Goal: Entertainment & Leisure: Consume media (video, audio)

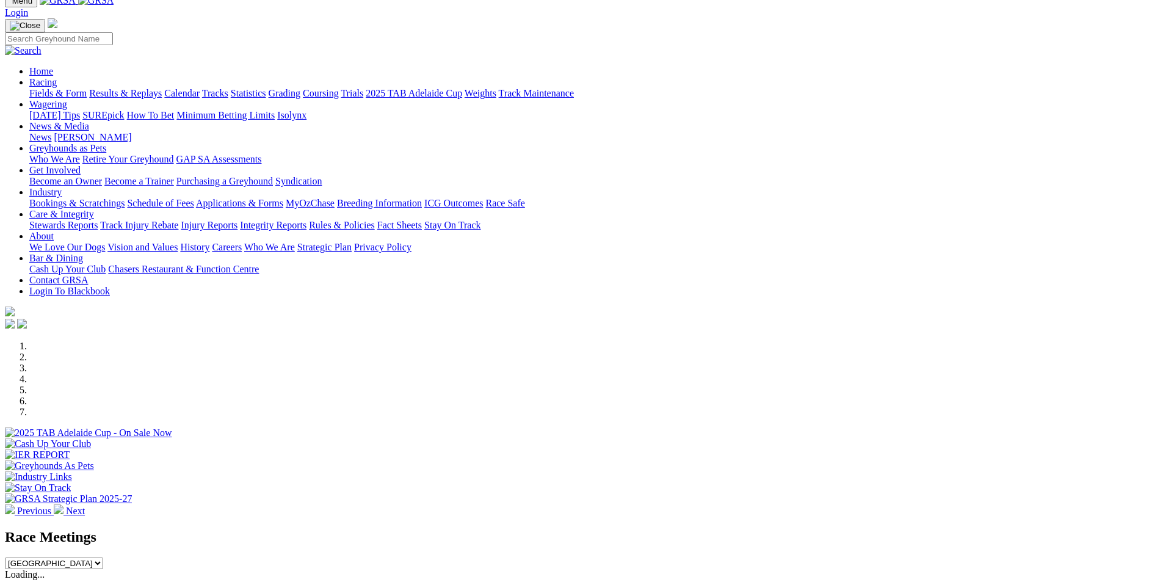
scroll to position [122, 0]
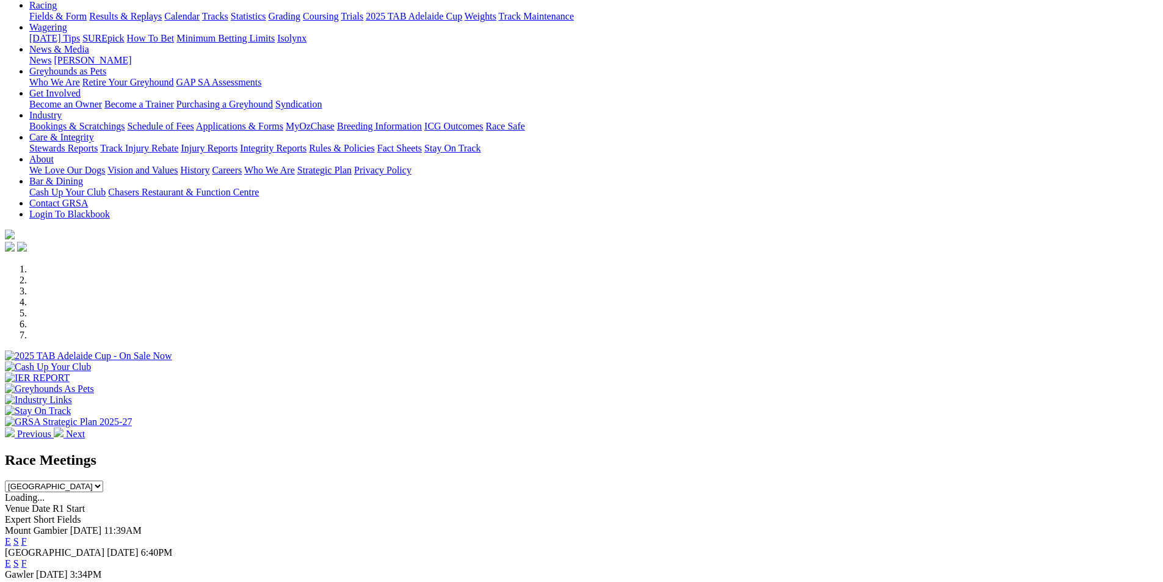
click at [103, 480] on select "[GEOGRAPHIC_DATA] [GEOGRAPHIC_DATA] [GEOGRAPHIC_DATA] [GEOGRAPHIC_DATA] [GEOGRA…" at bounding box center [54, 486] width 98 height 12
select select "QLD"
click at [103, 480] on select "South Australia New South Wales Northern Territory Queensland Tasmania Victoria…" at bounding box center [54, 486] width 98 height 12
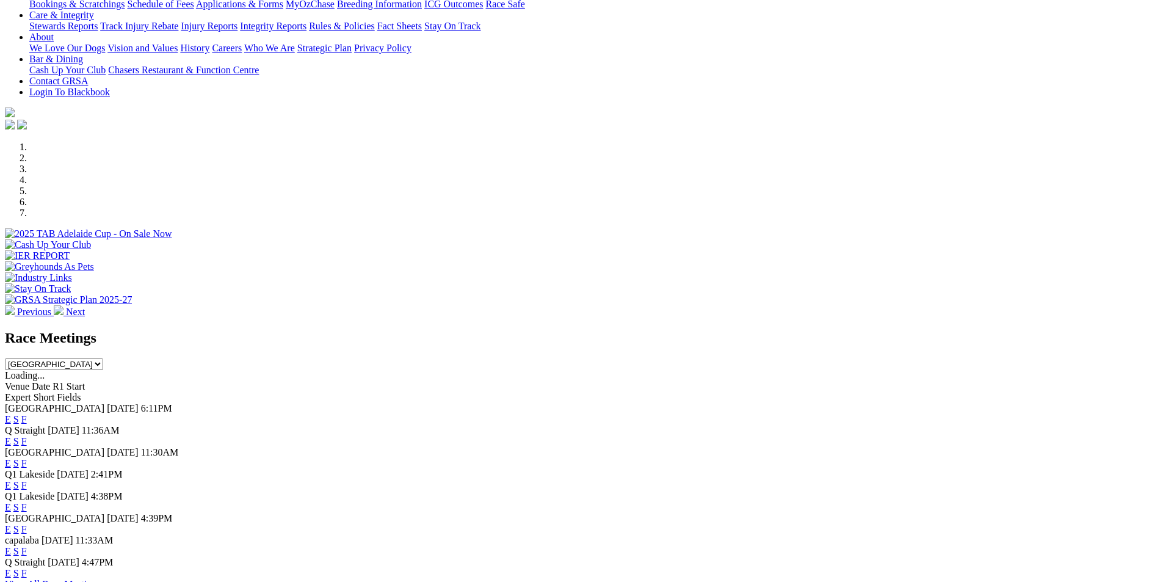
click at [27, 436] on link "F" at bounding box center [23, 441] width 5 height 10
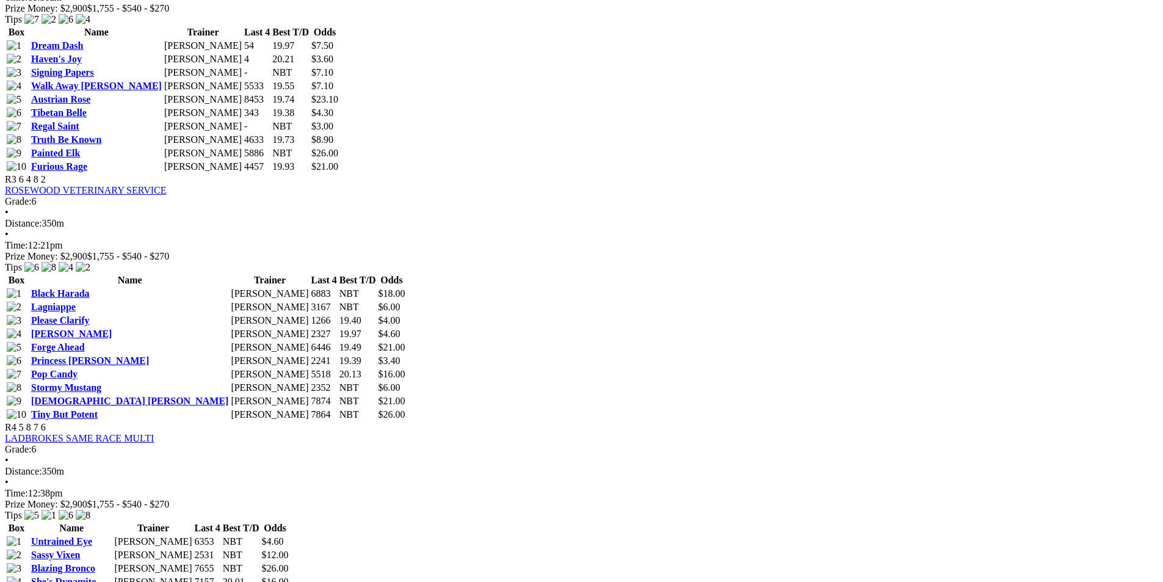
scroll to position [976, 0]
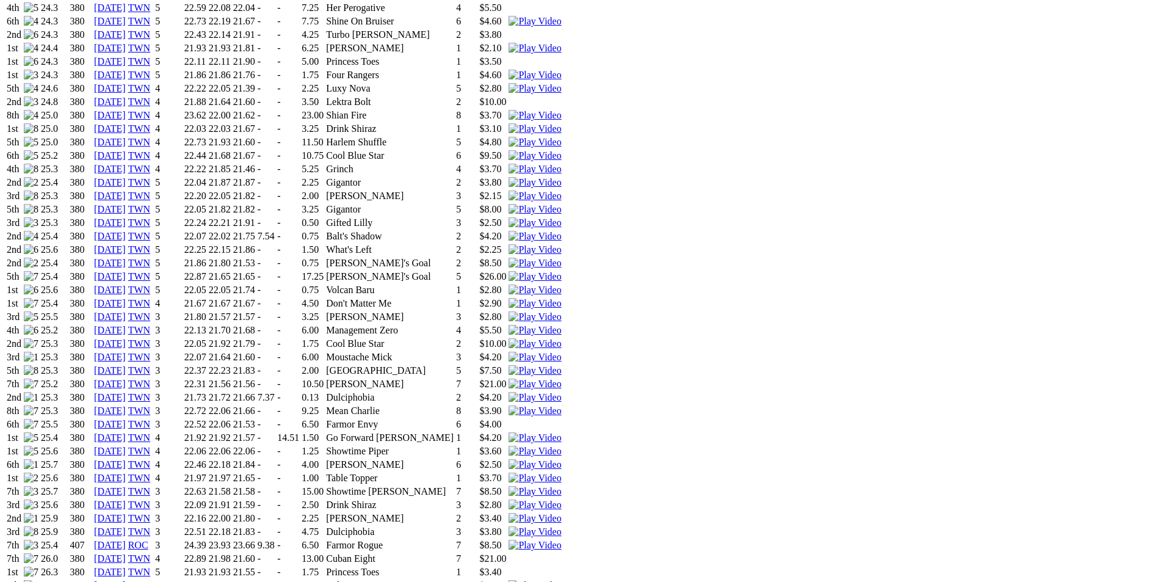
scroll to position [1038, 0]
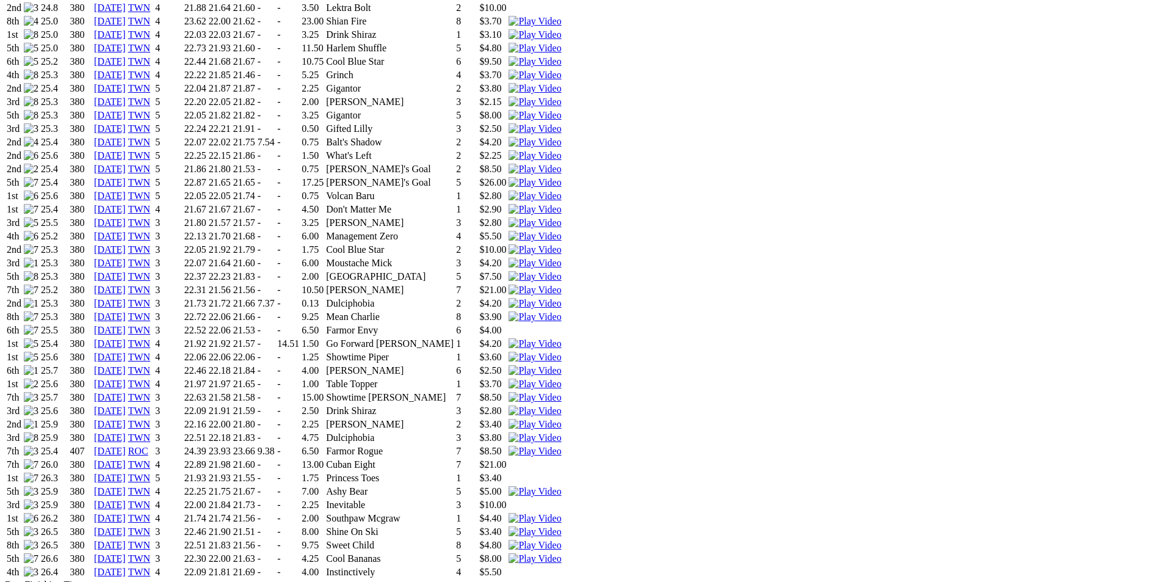
click at [561, 513] on img at bounding box center [534, 518] width 52 height 11
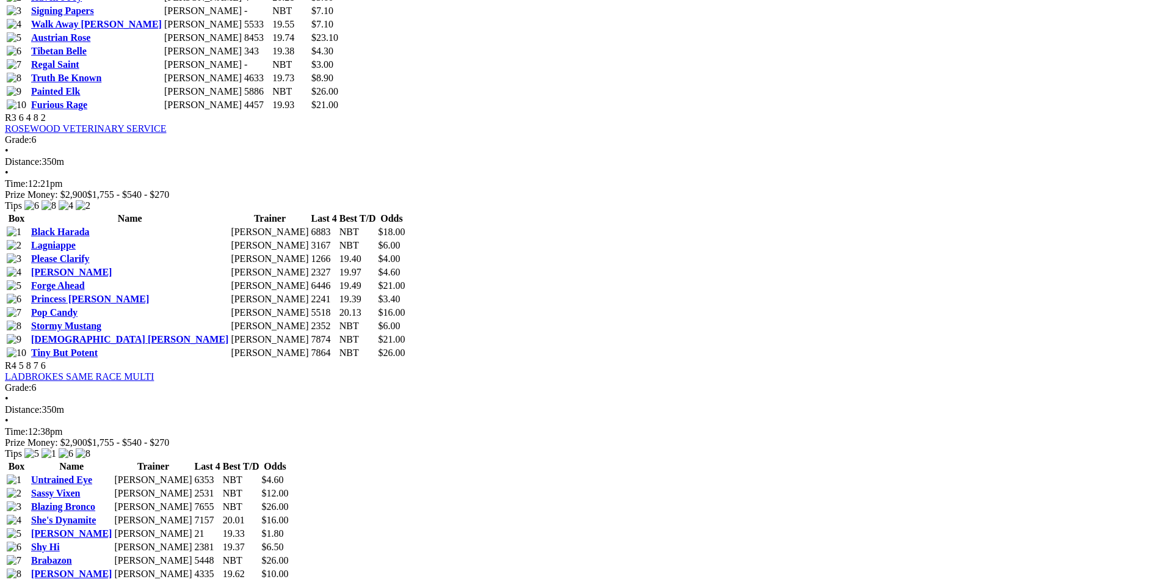
scroll to position [1038, 0]
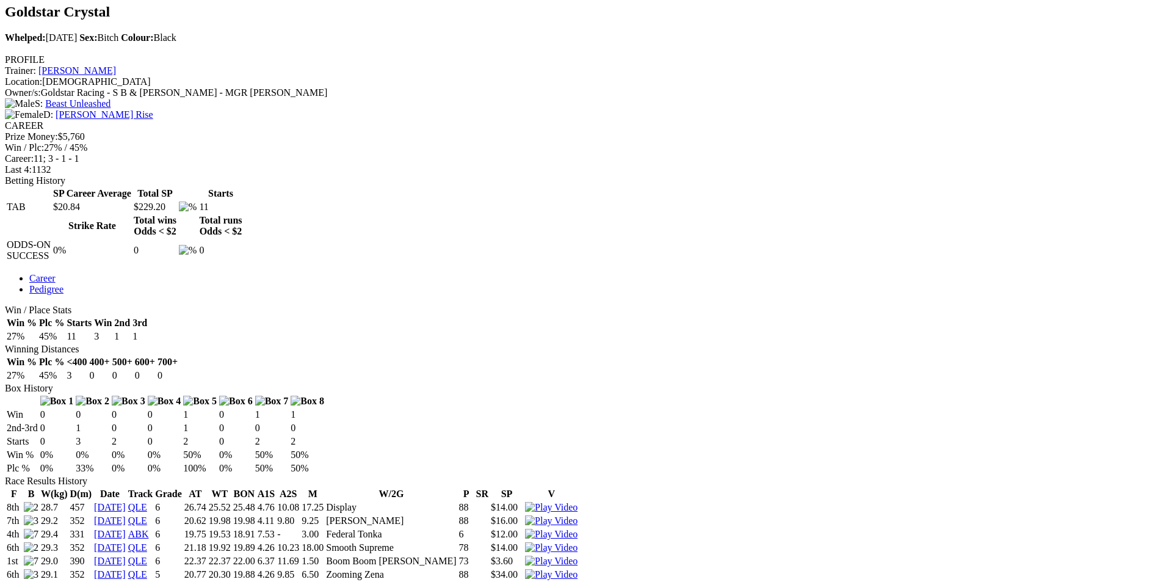
scroll to position [427, 0]
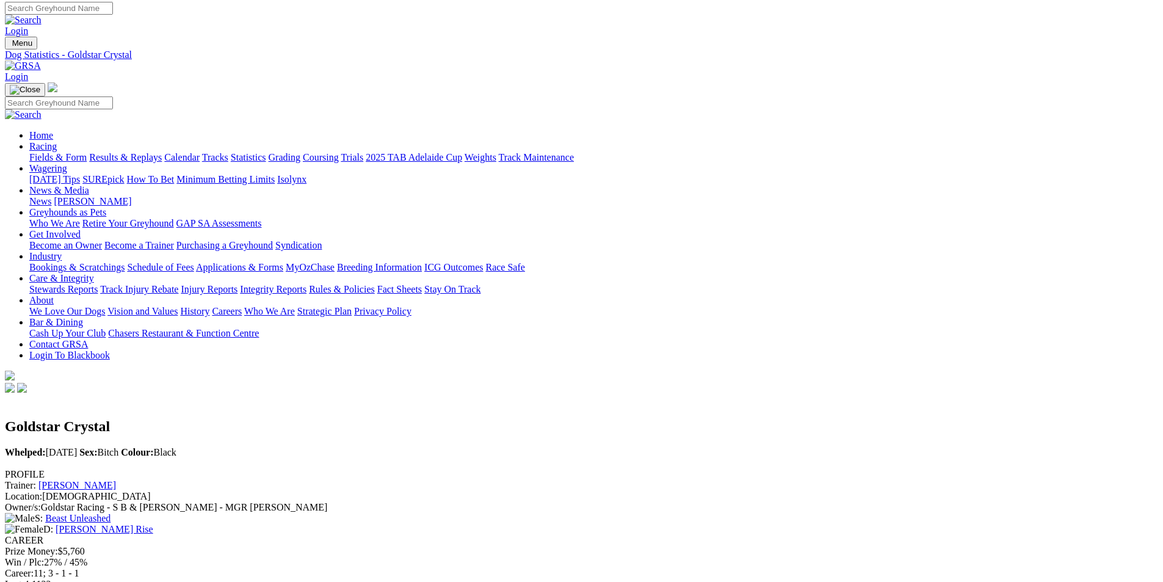
scroll to position [0, 0]
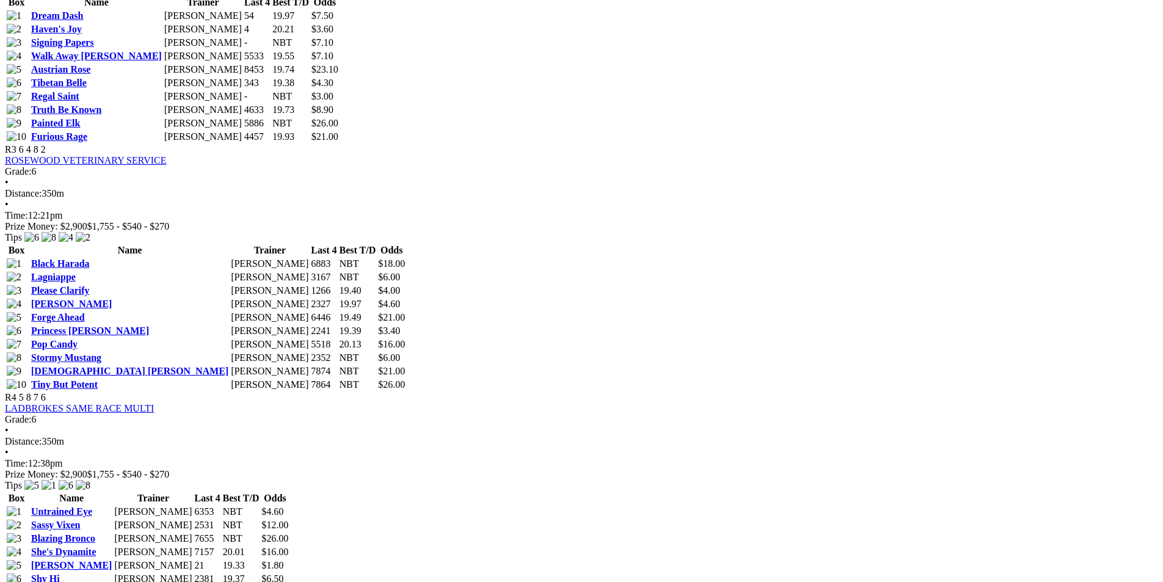
scroll to position [1038, 0]
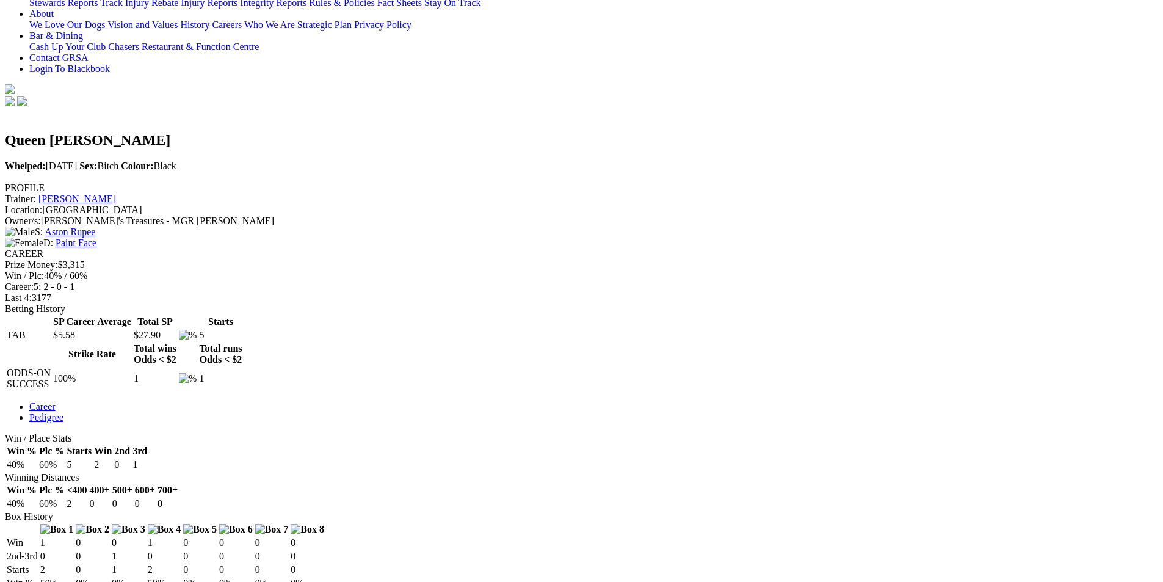
scroll to position [305, 0]
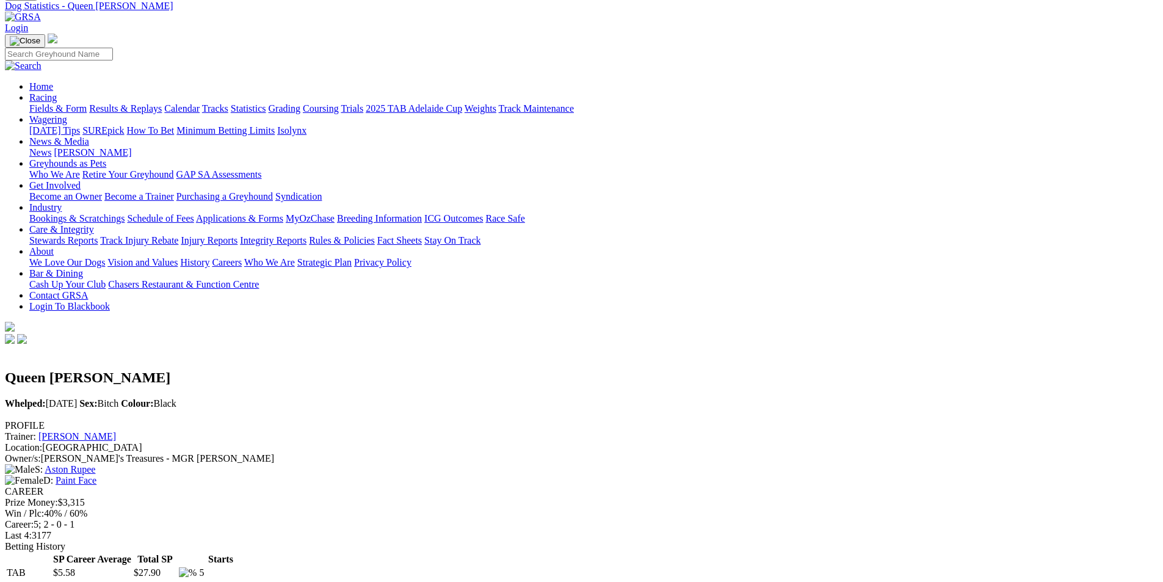
scroll to position [0, 0]
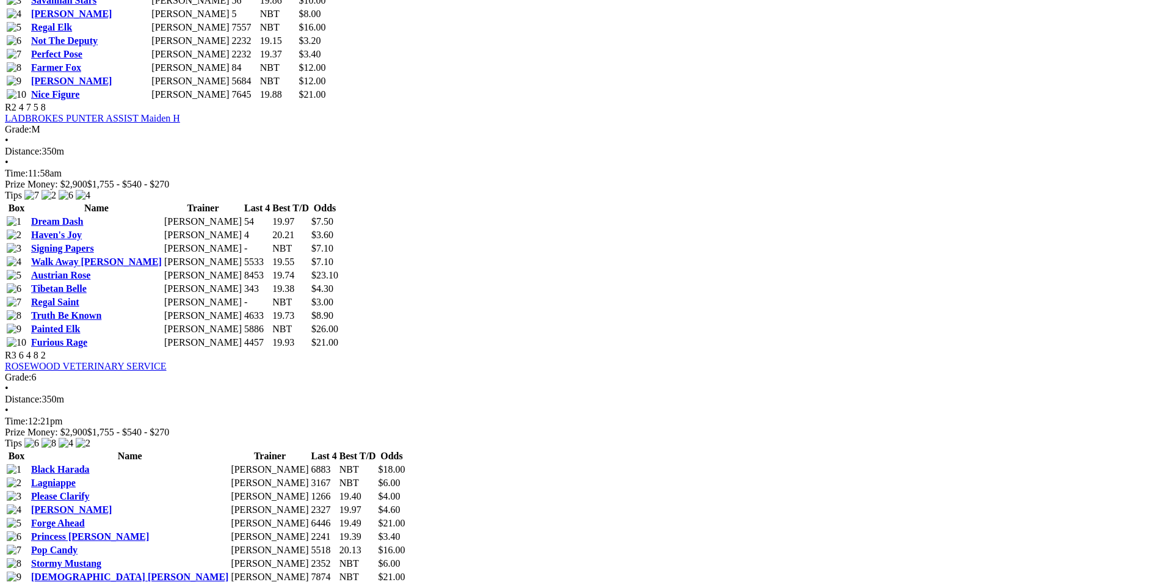
scroll to position [854, 0]
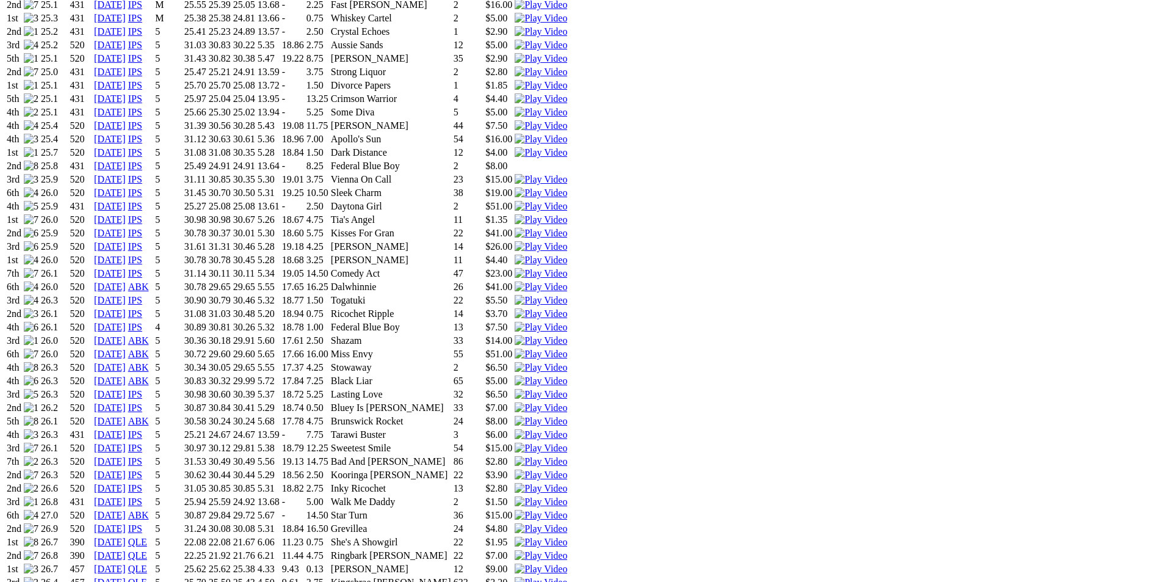
scroll to position [1038, 0]
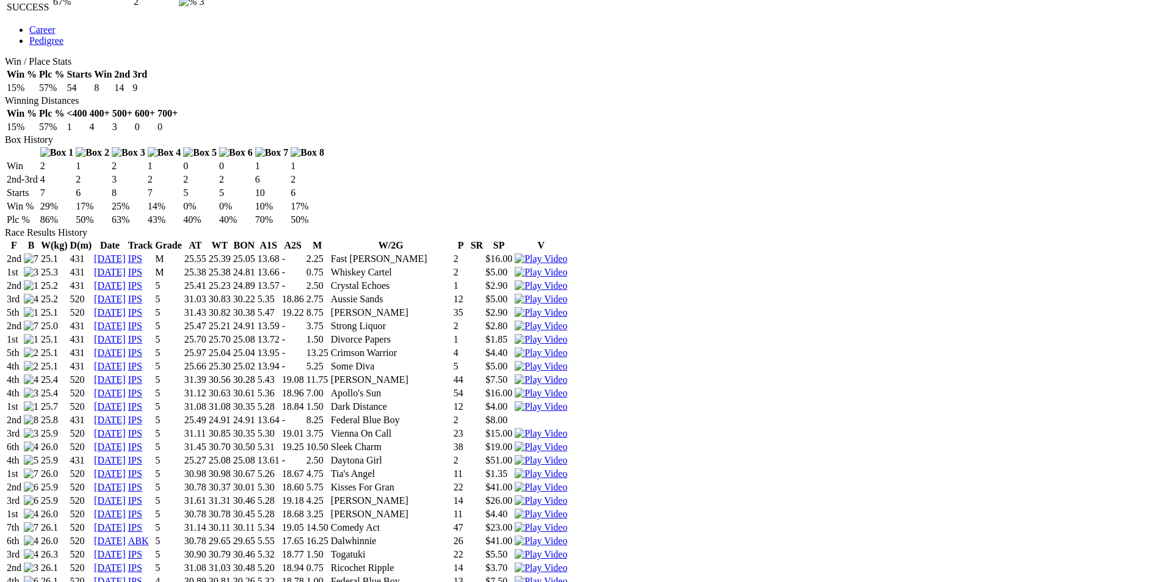
scroll to position [793, 0]
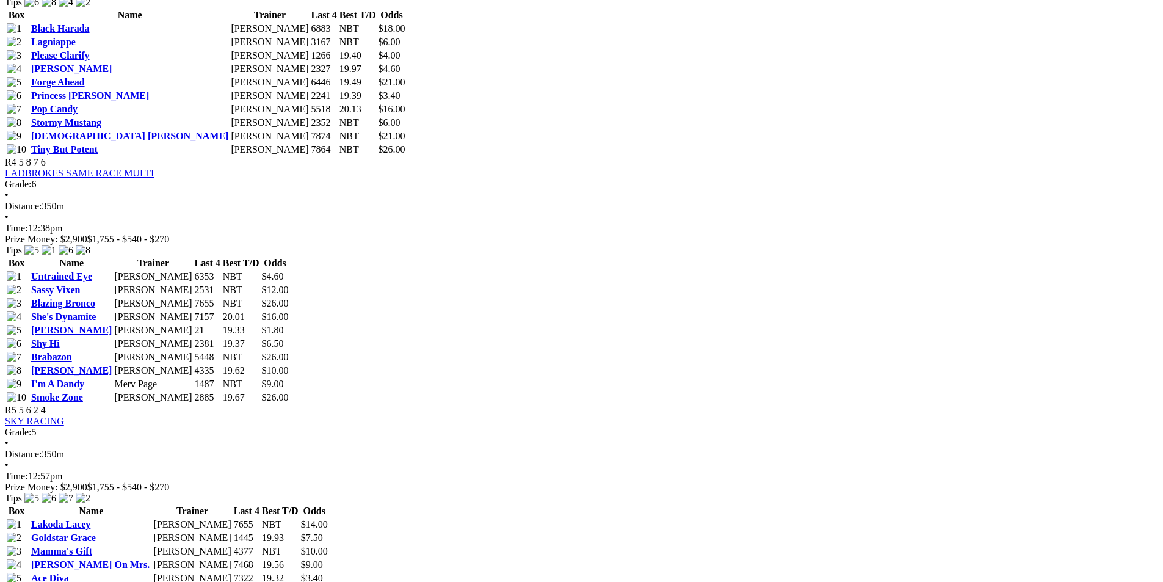
scroll to position [1221, 0]
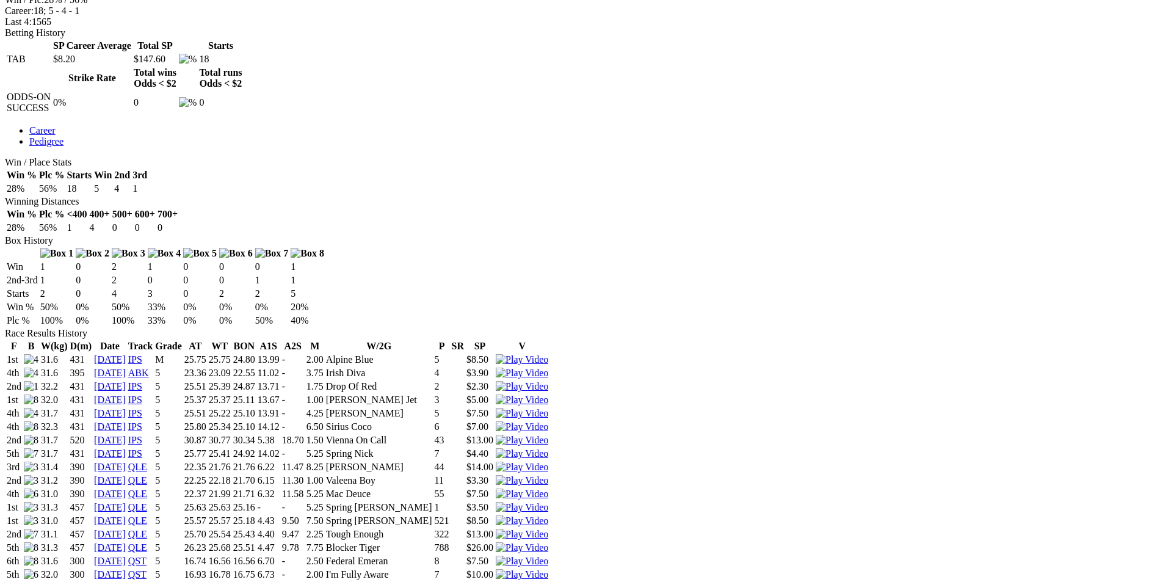
scroll to position [549, 0]
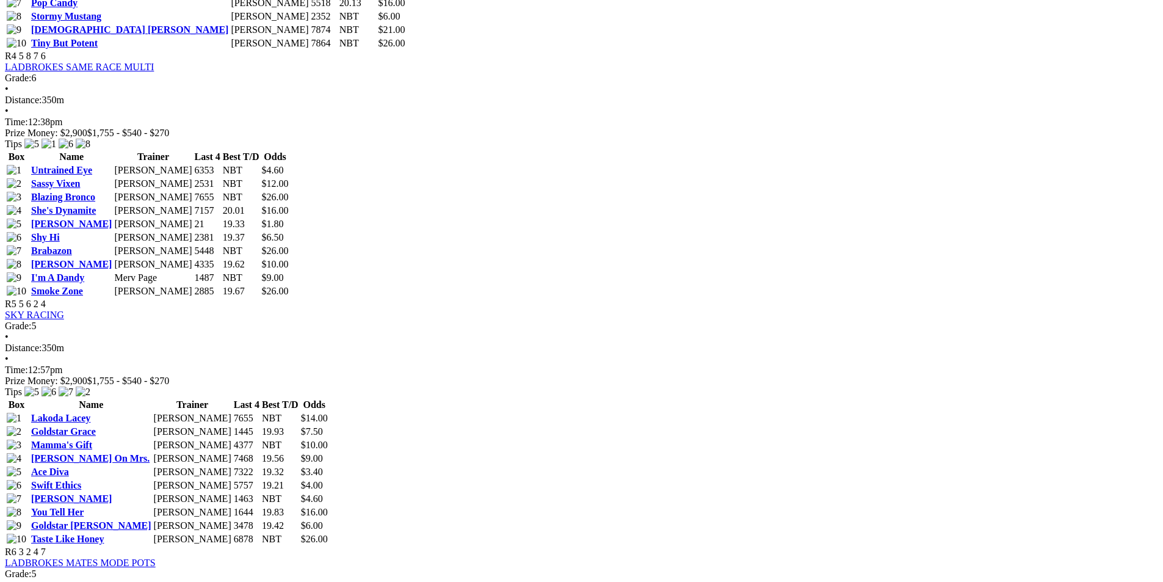
scroll to position [1343, 0]
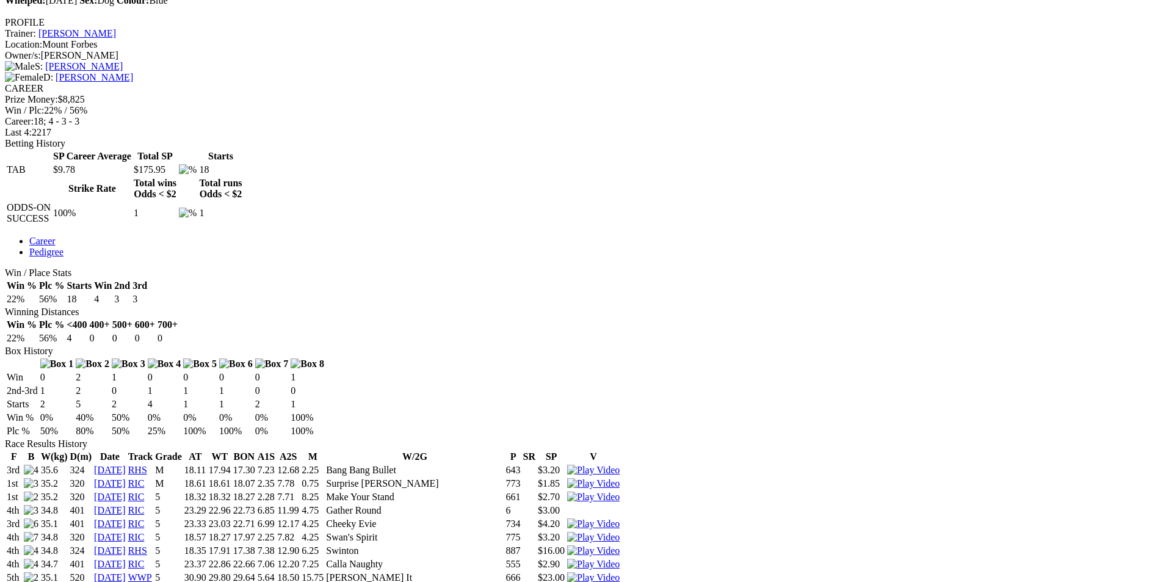
scroll to position [488, 0]
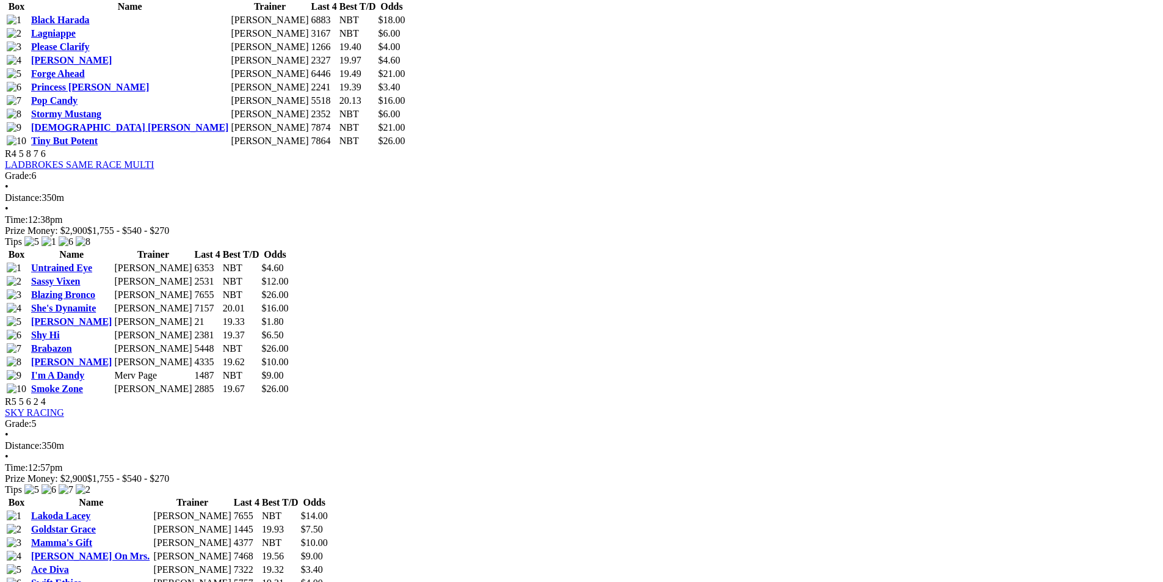
scroll to position [1282, 0]
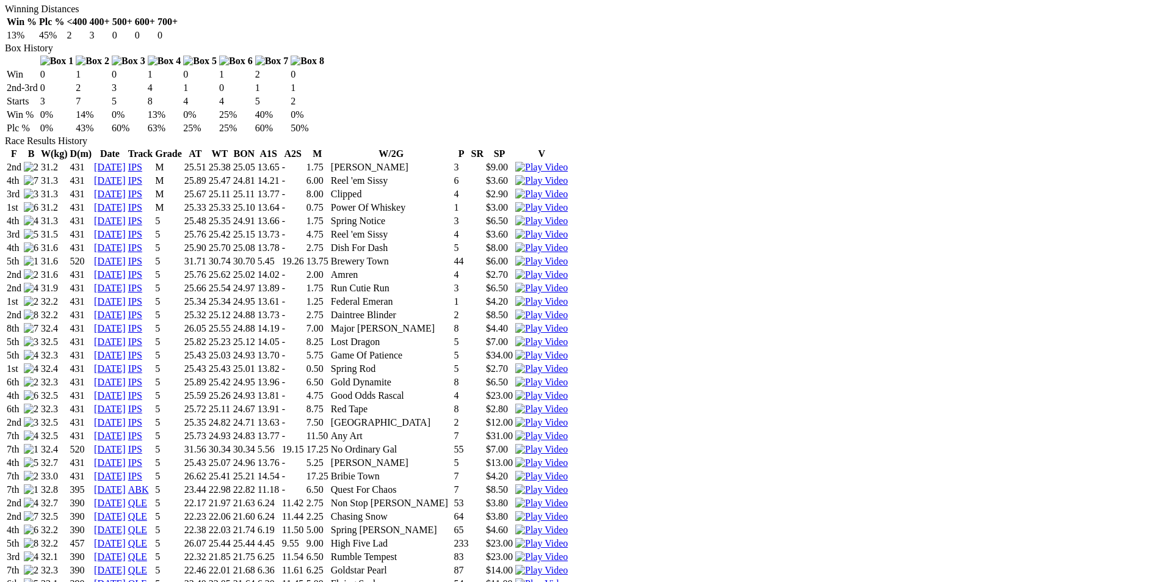
scroll to position [793, 0]
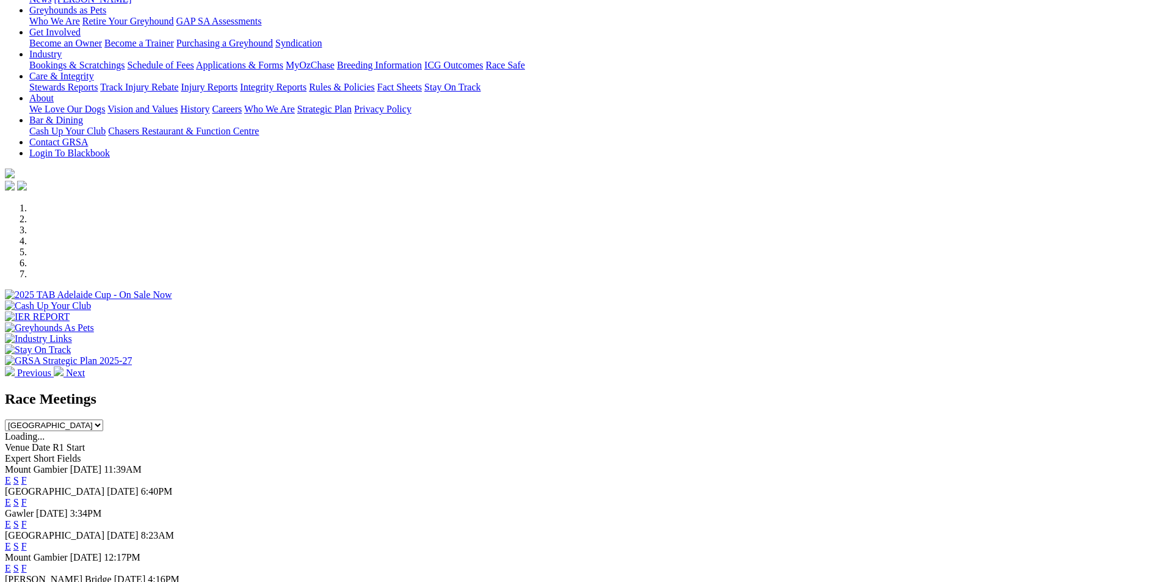
select select "QLD"
click at [103, 419] on select "South Australia New South Wales Northern Territory Queensland Tasmania Victoria…" at bounding box center [54, 425] width 98 height 12
click at [27, 497] on link "F" at bounding box center [23, 502] width 5 height 10
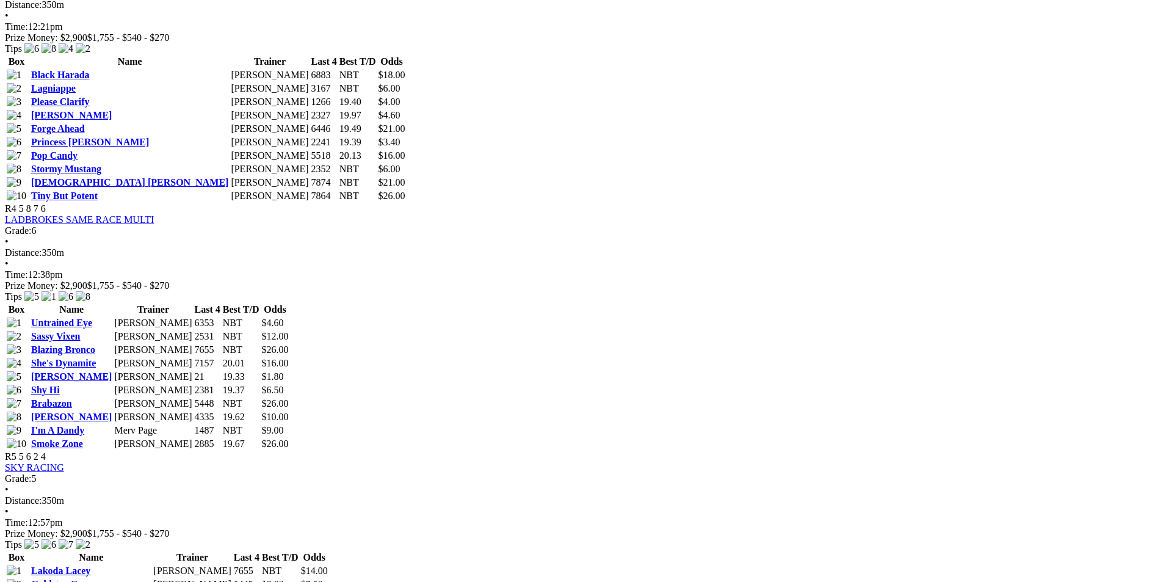
scroll to position [1221, 0]
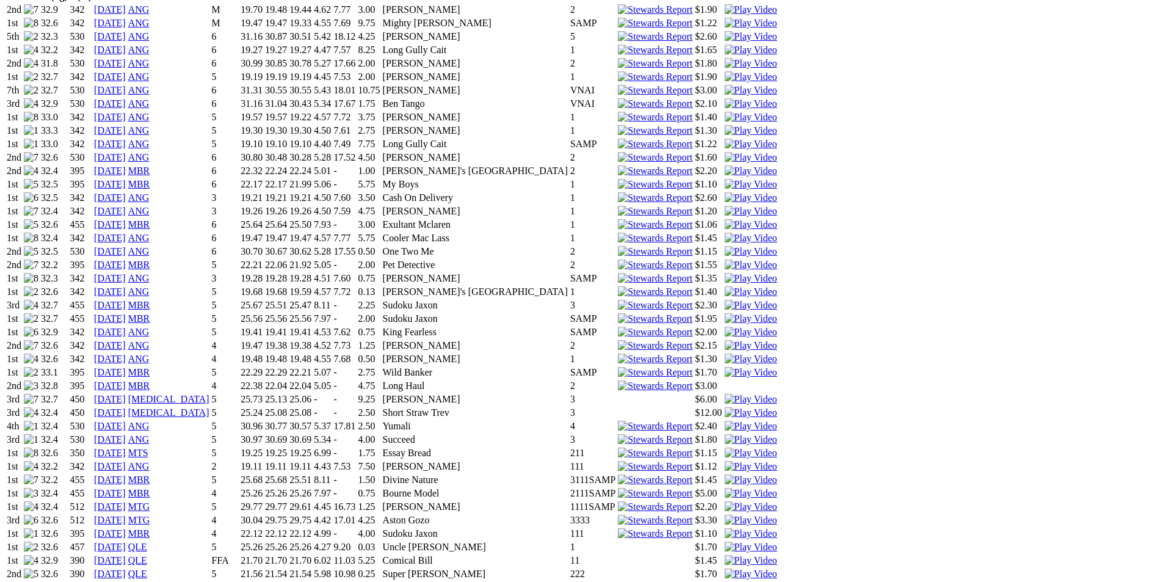
scroll to position [915, 0]
click at [760, 568] on img at bounding box center [750, 573] width 52 height 11
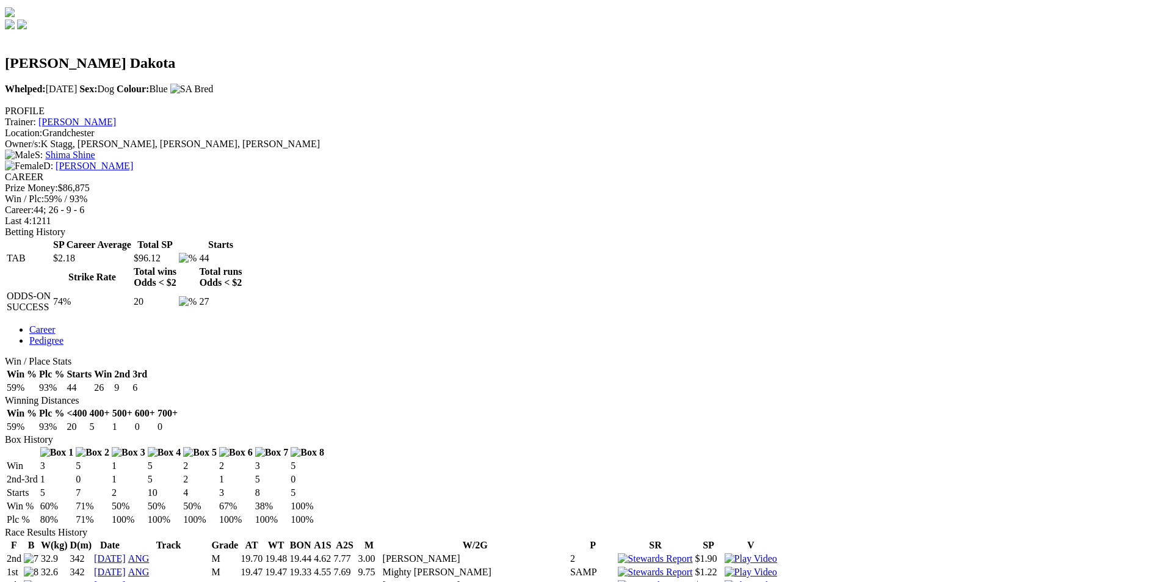
scroll to position [0, 0]
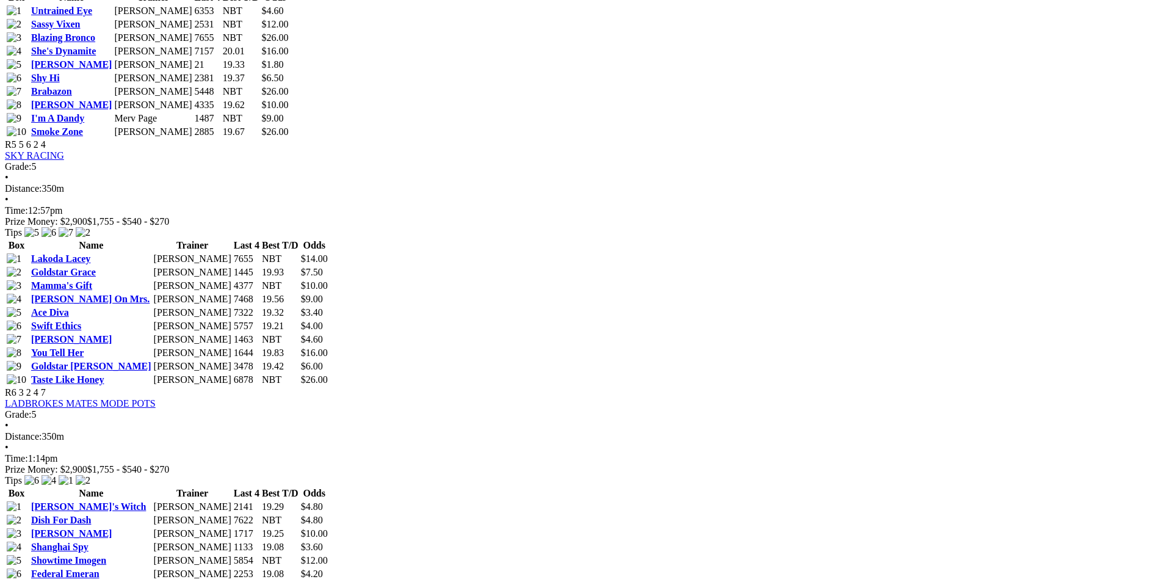
scroll to position [1526, 0]
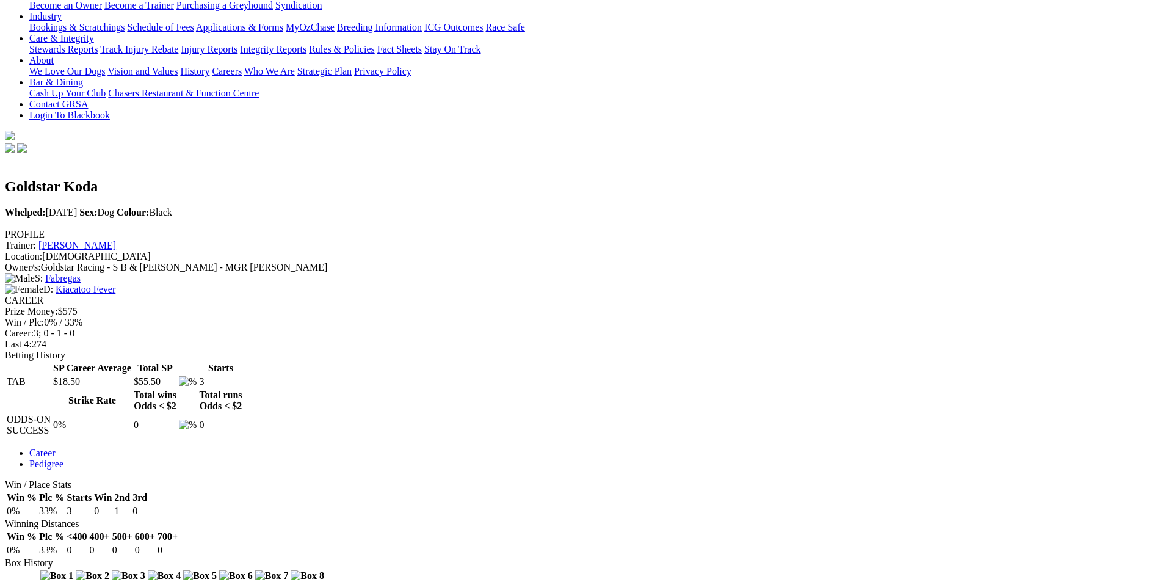
scroll to position [244, 0]
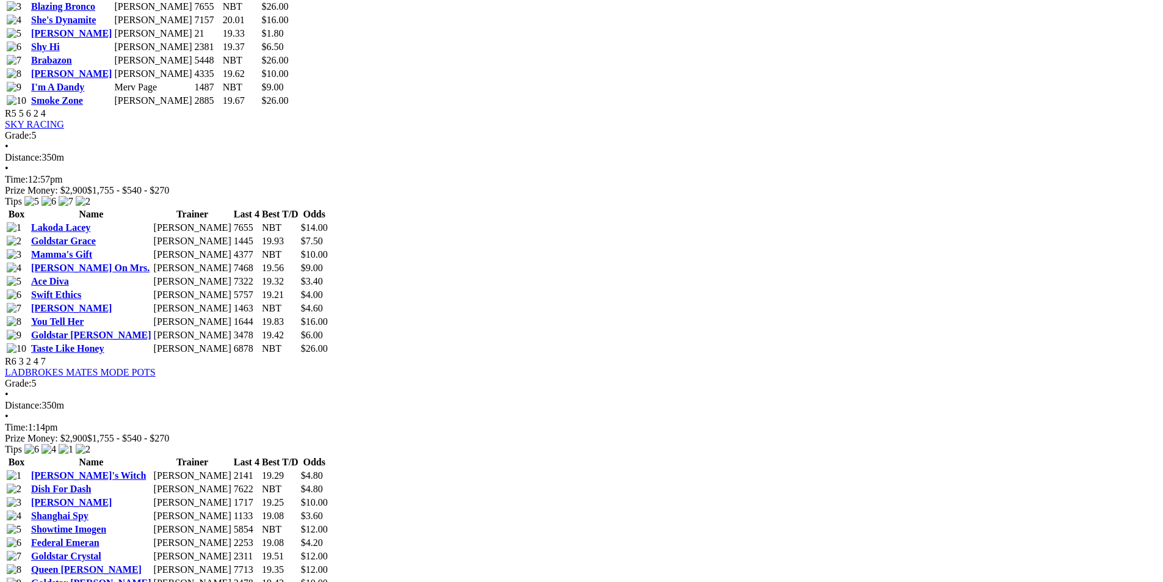
scroll to position [1648, 0]
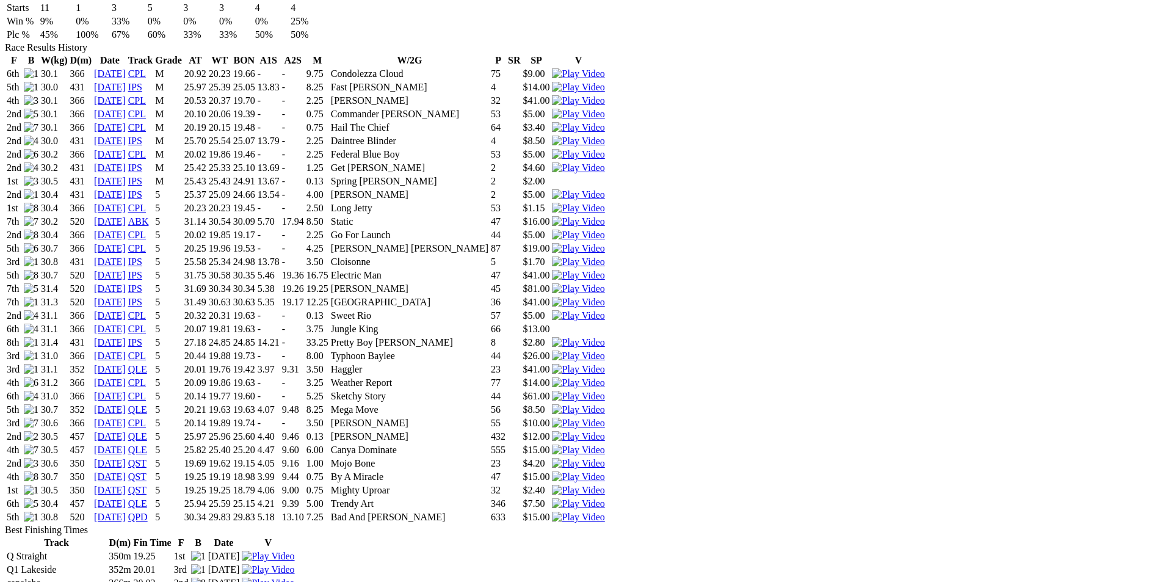
scroll to position [854, 0]
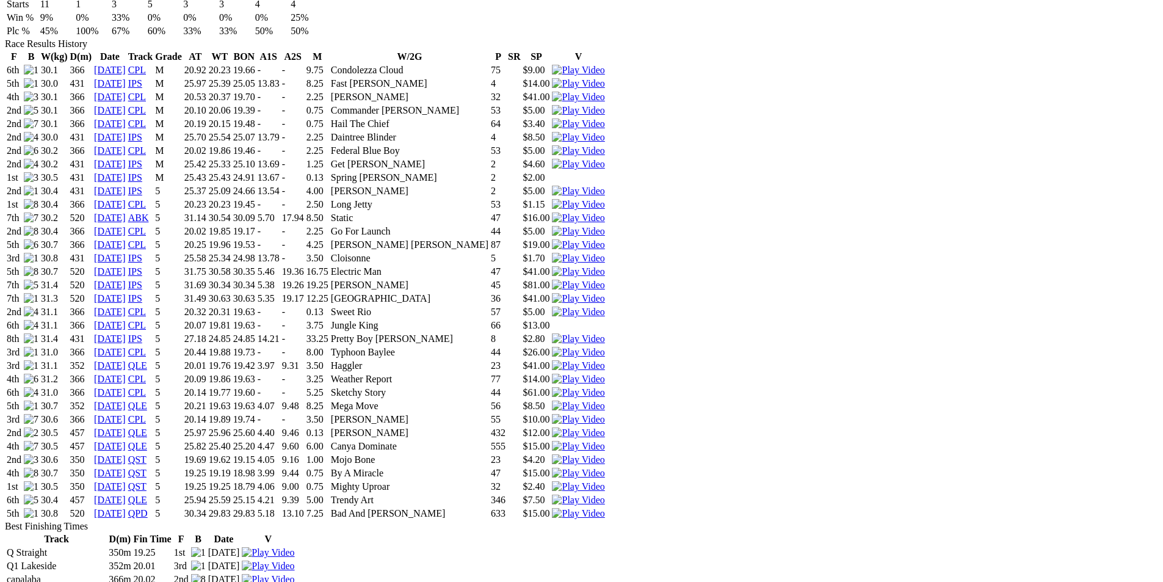
click at [604, 467] on img at bounding box center [578, 472] width 52 height 11
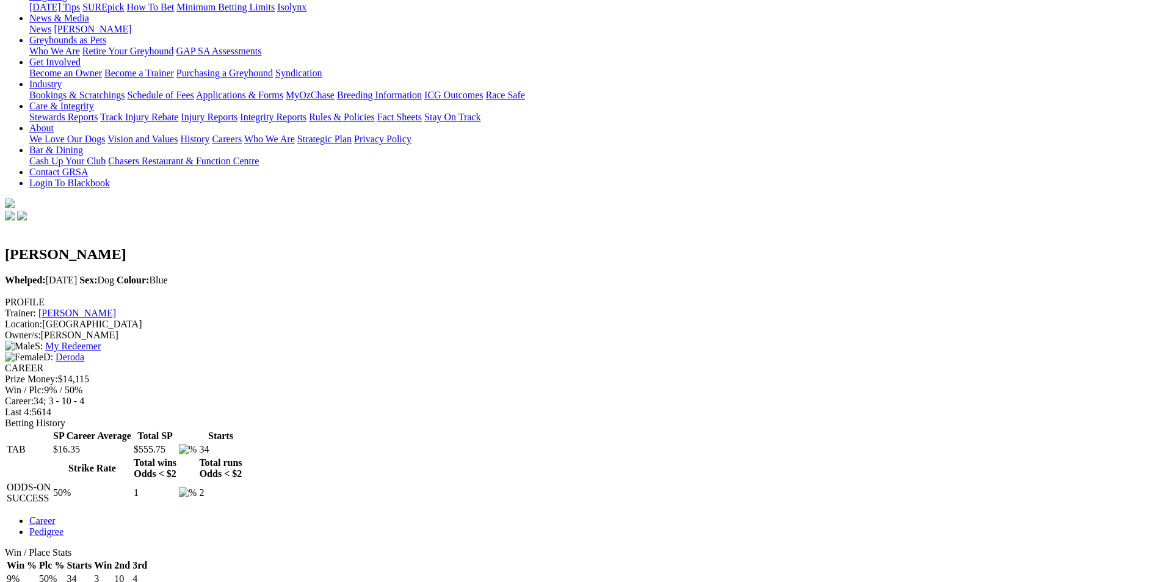
scroll to position [183, 0]
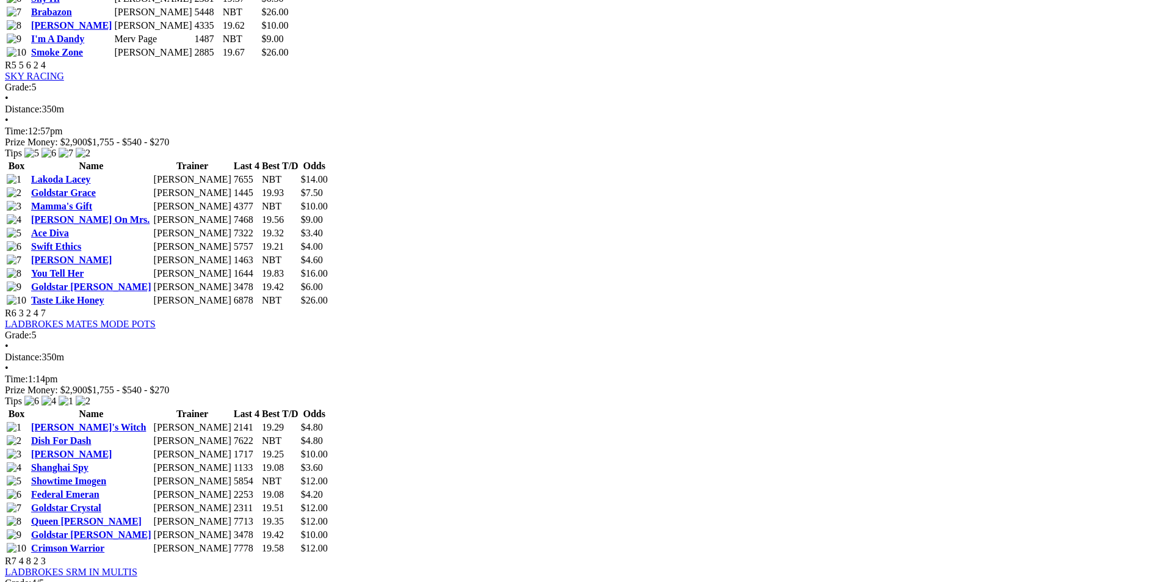
scroll to position [1587, 0]
